Goal: Task Accomplishment & Management: Use online tool/utility

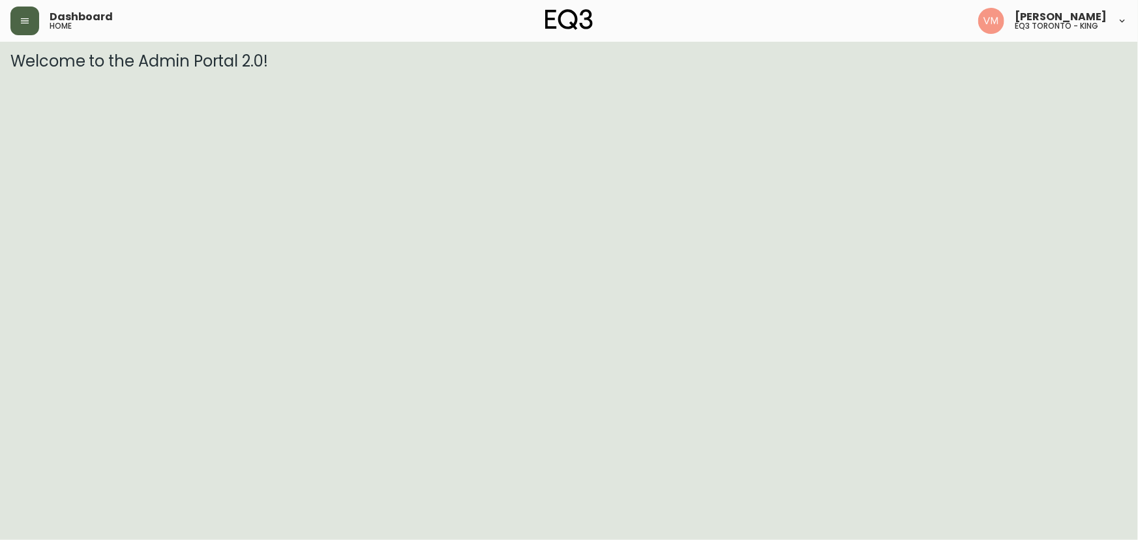
click at [20, 14] on button "button" at bounding box center [24, 21] width 29 height 29
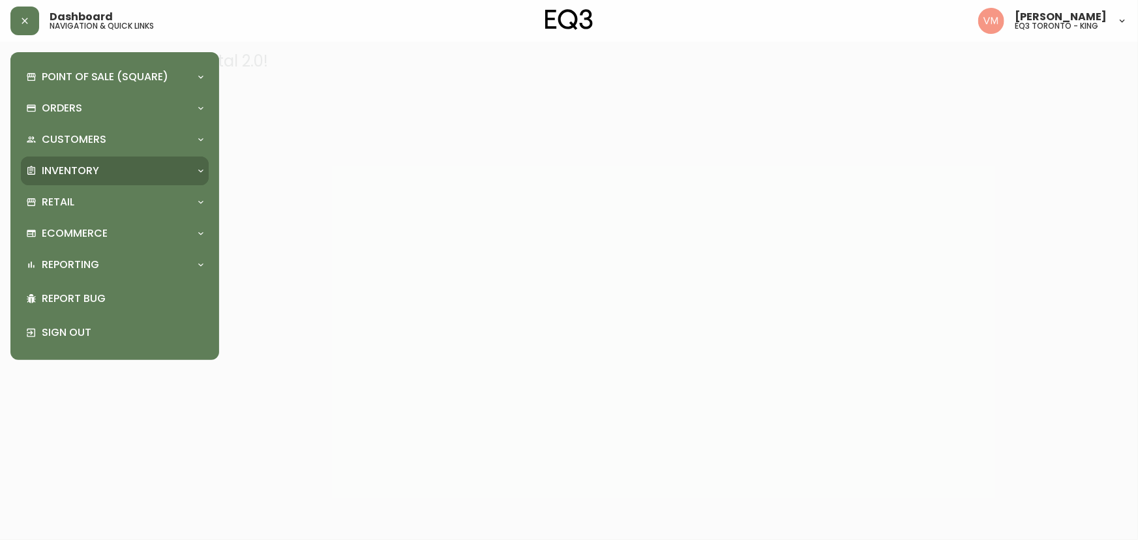
click at [52, 167] on p "Inventory" at bounding box center [70, 171] width 57 height 14
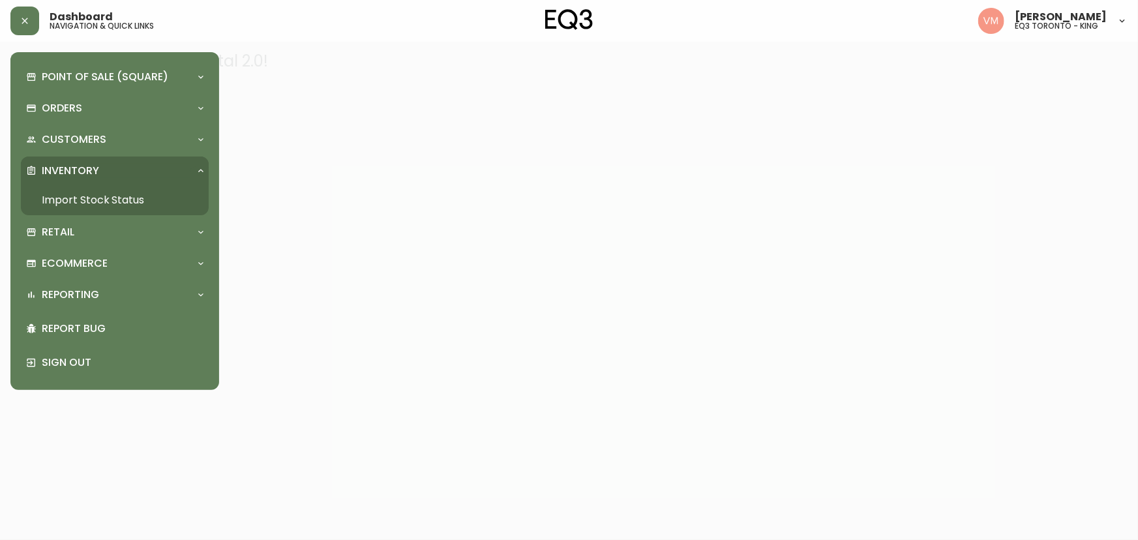
click at [82, 202] on link "Import Stock Status" at bounding box center [115, 200] width 188 height 30
